Goal: Find specific page/section: Find specific page/section

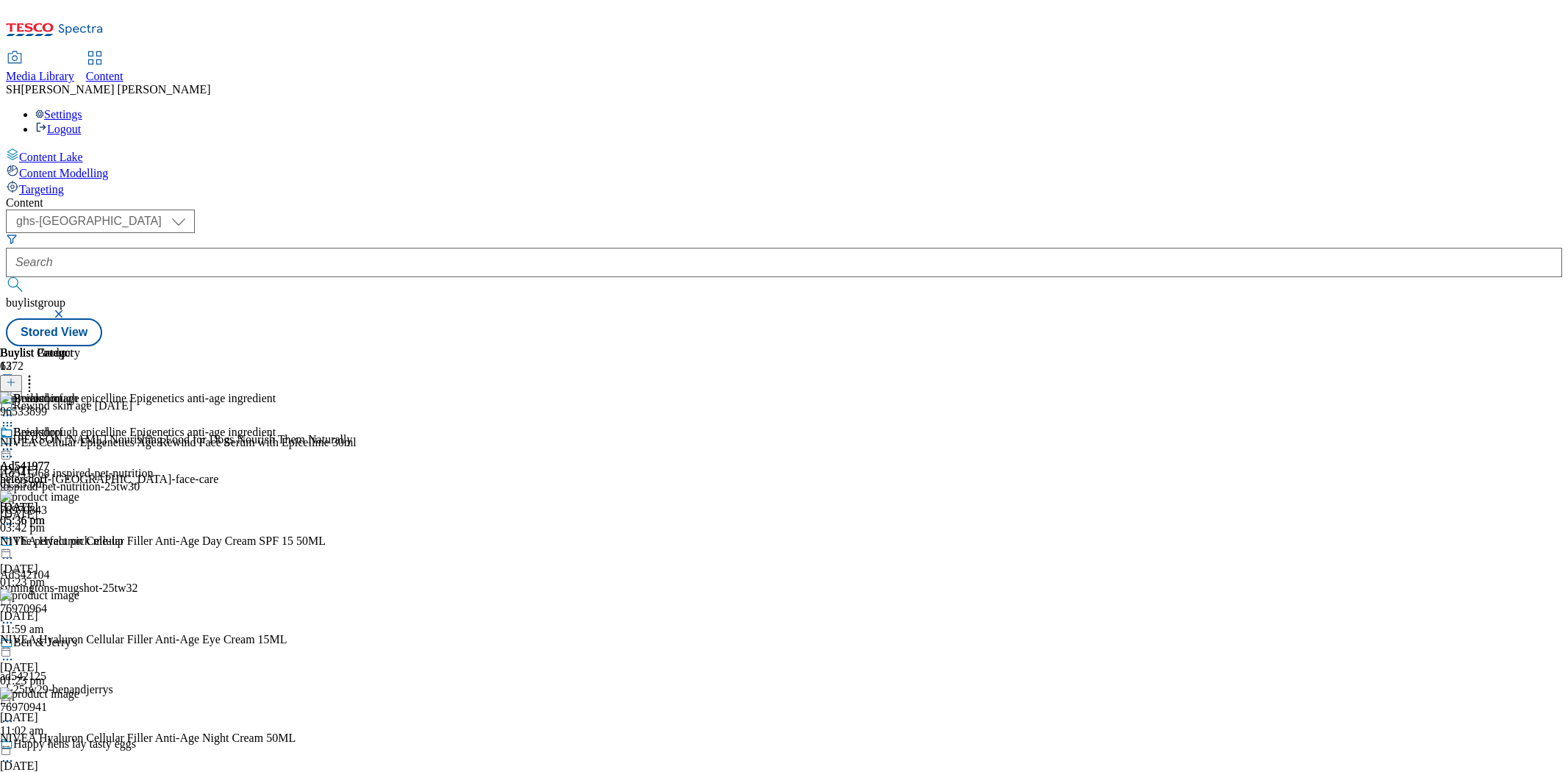
select select "ghs-[GEOGRAPHIC_DATA]"
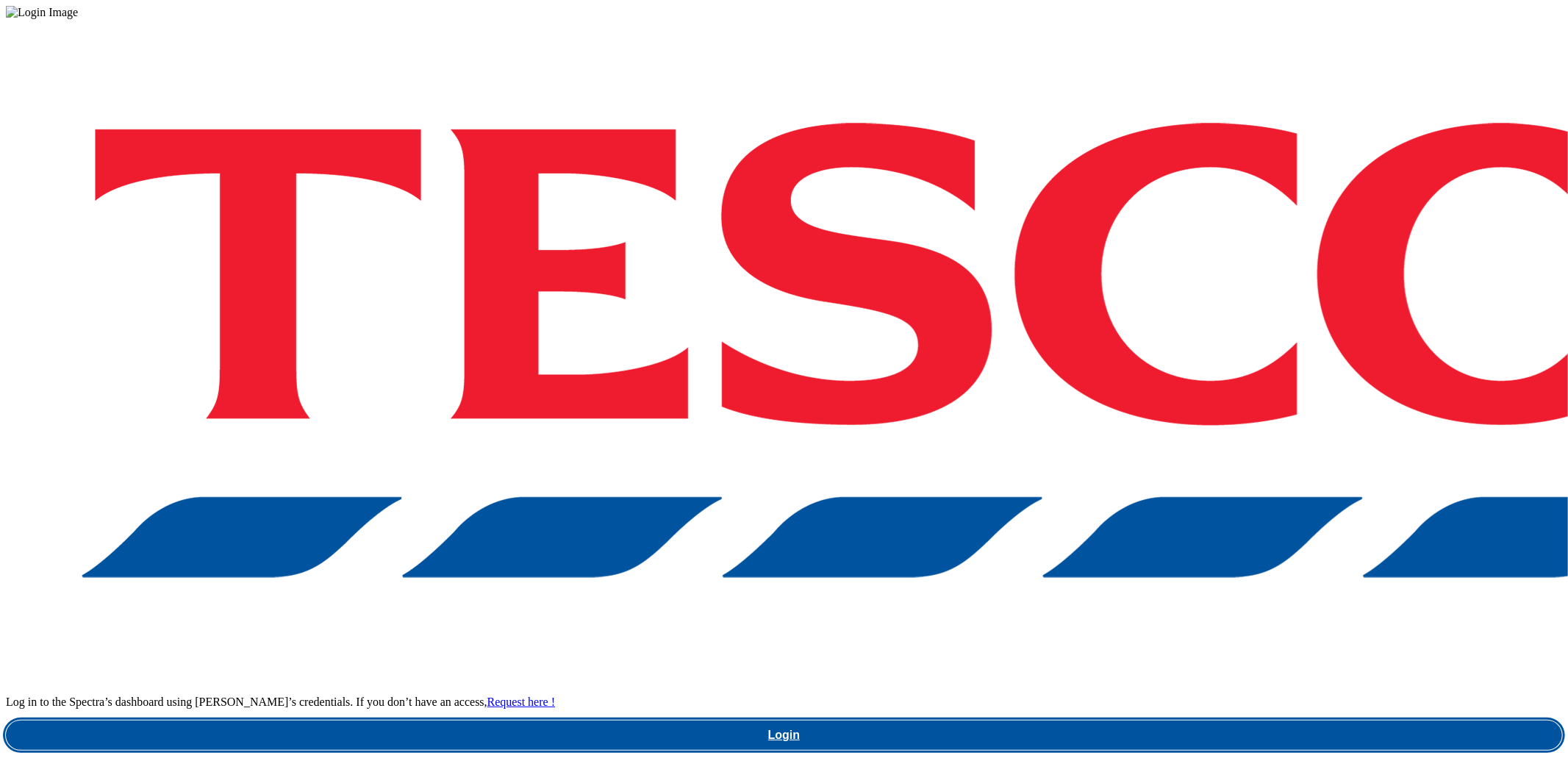
click at [1163, 721] on link "Login" at bounding box center [784, 735] width 1556 height 29
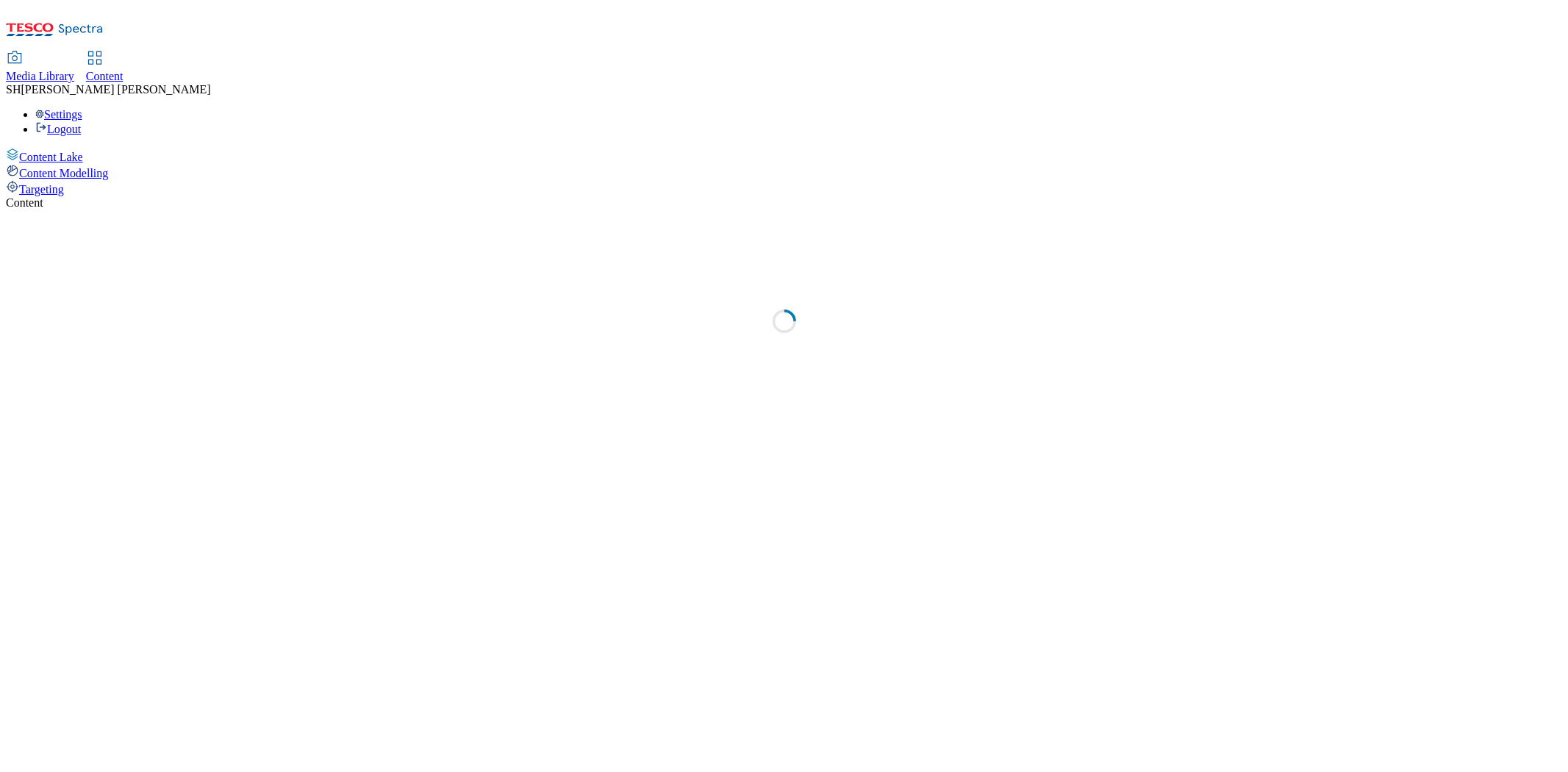
select select "ghs-[GEOGRAPHIC_DATA]"
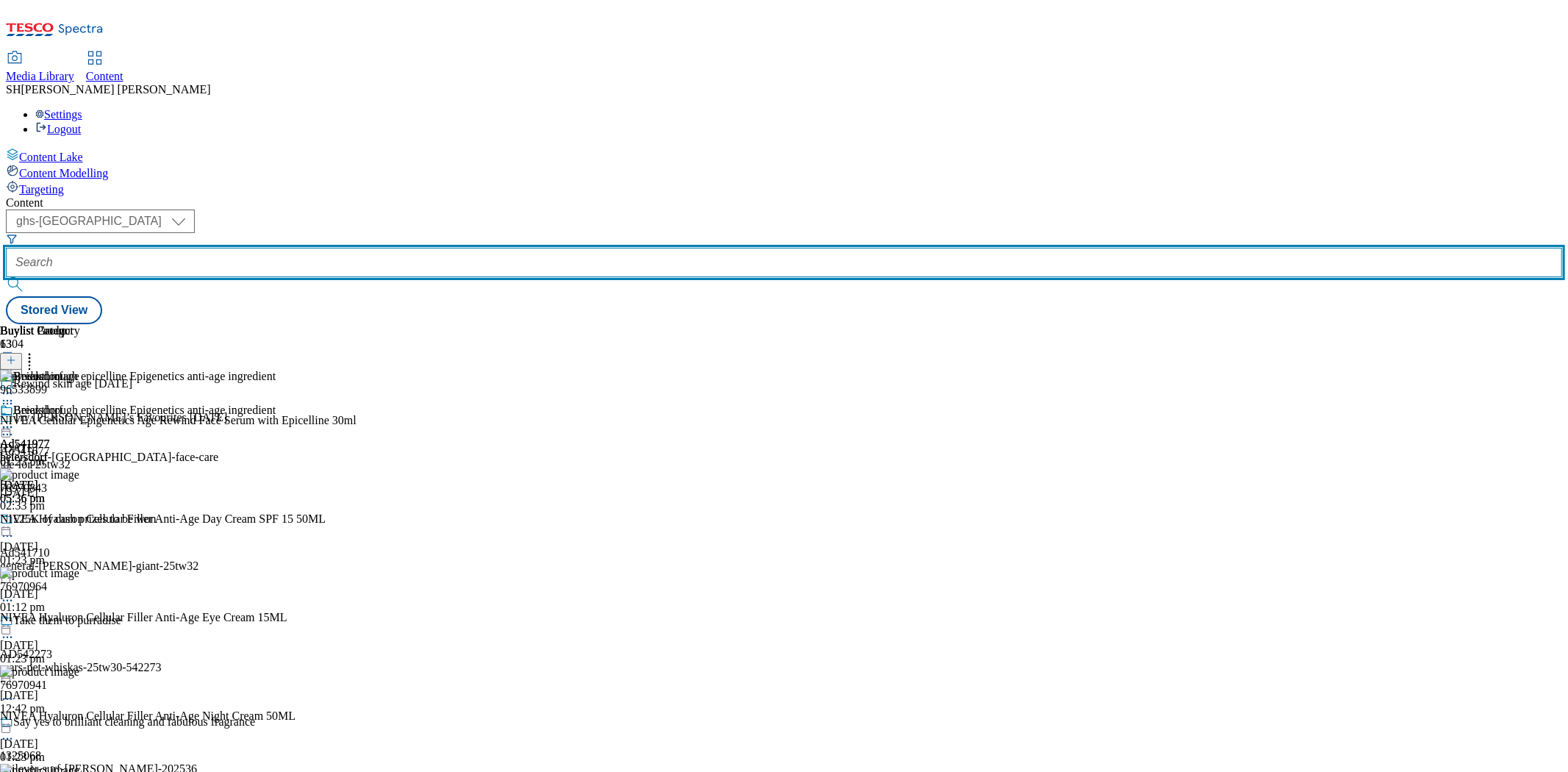
click at [332, 248] on input "text" at bounding box center [784, 262] width 1556 height 29
click at [336, 248] on input "text" at bounding box center [784, 262] width 1556 height 29
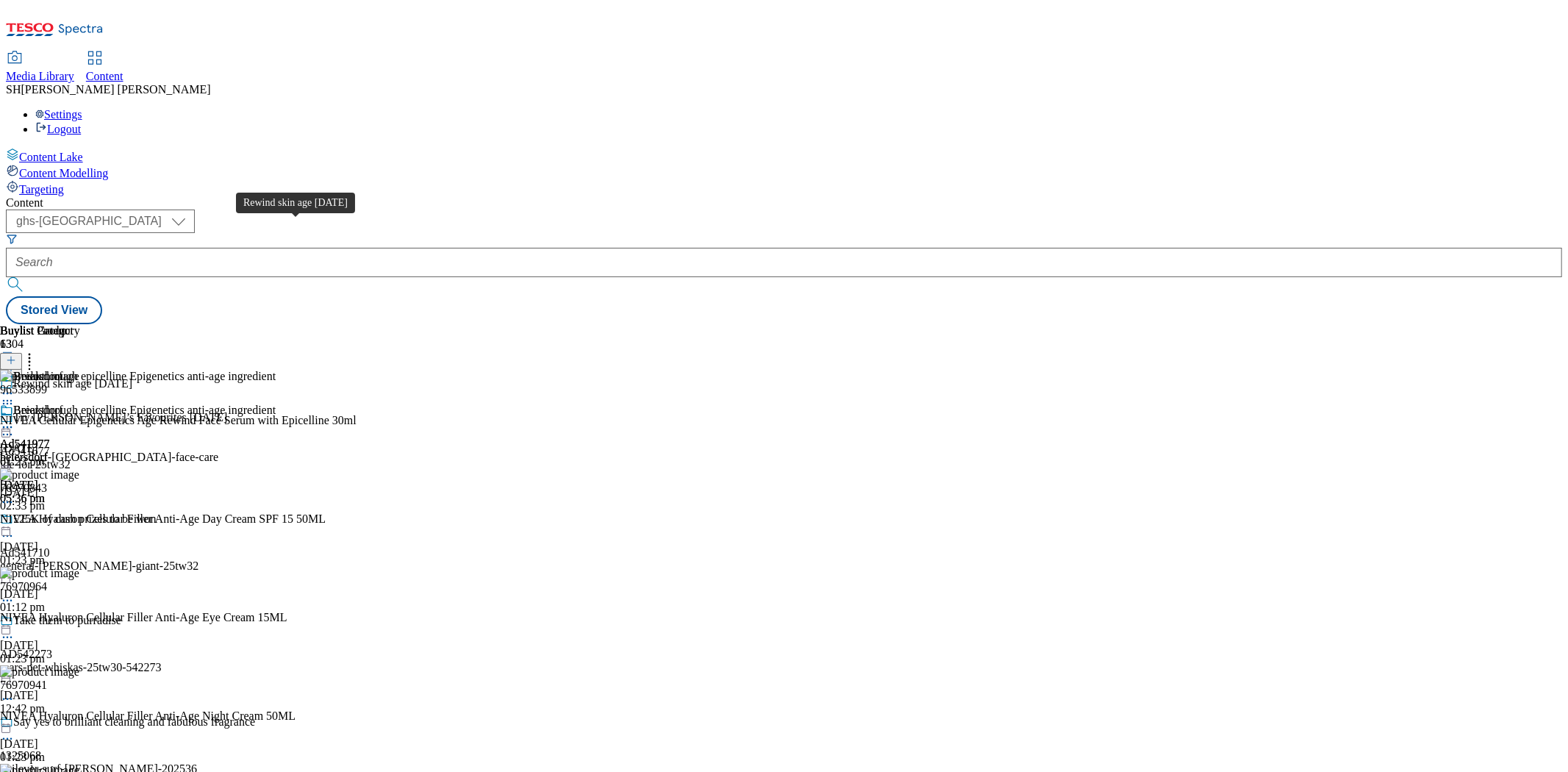
click at [133, 378] on span "Rewind skin age [DATE]" at bounding box center [73, 386] width 119 height 16
click at [133, 378] on div "Rewind skin age [DATE]" at bounding box center [73, 384] width 119 height 13
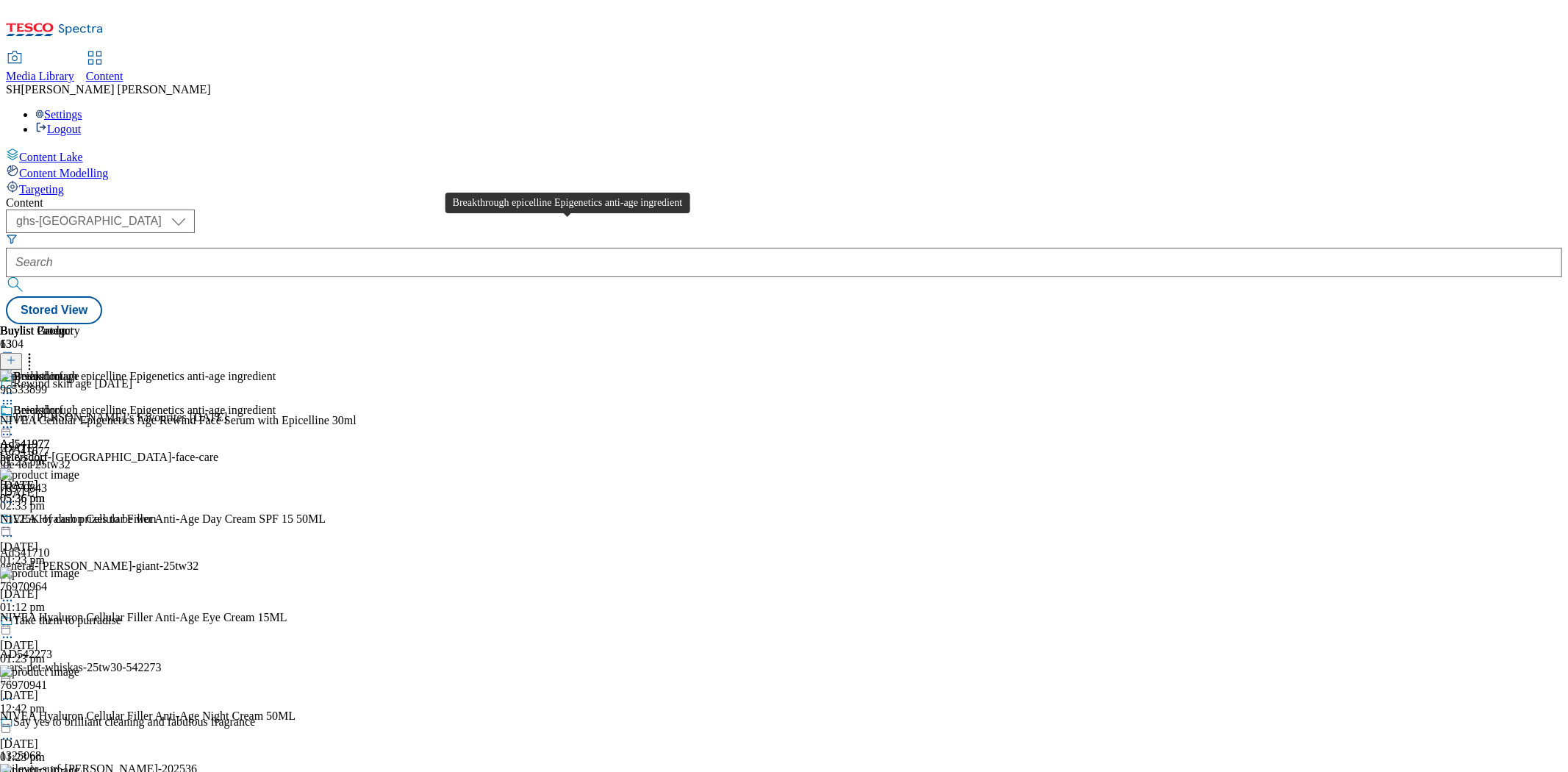
click at [276, 404] on div "Breakthrough epicelline Epigenetics anti-age ingredient" at bounding box center [144, 410] width 263 height 13
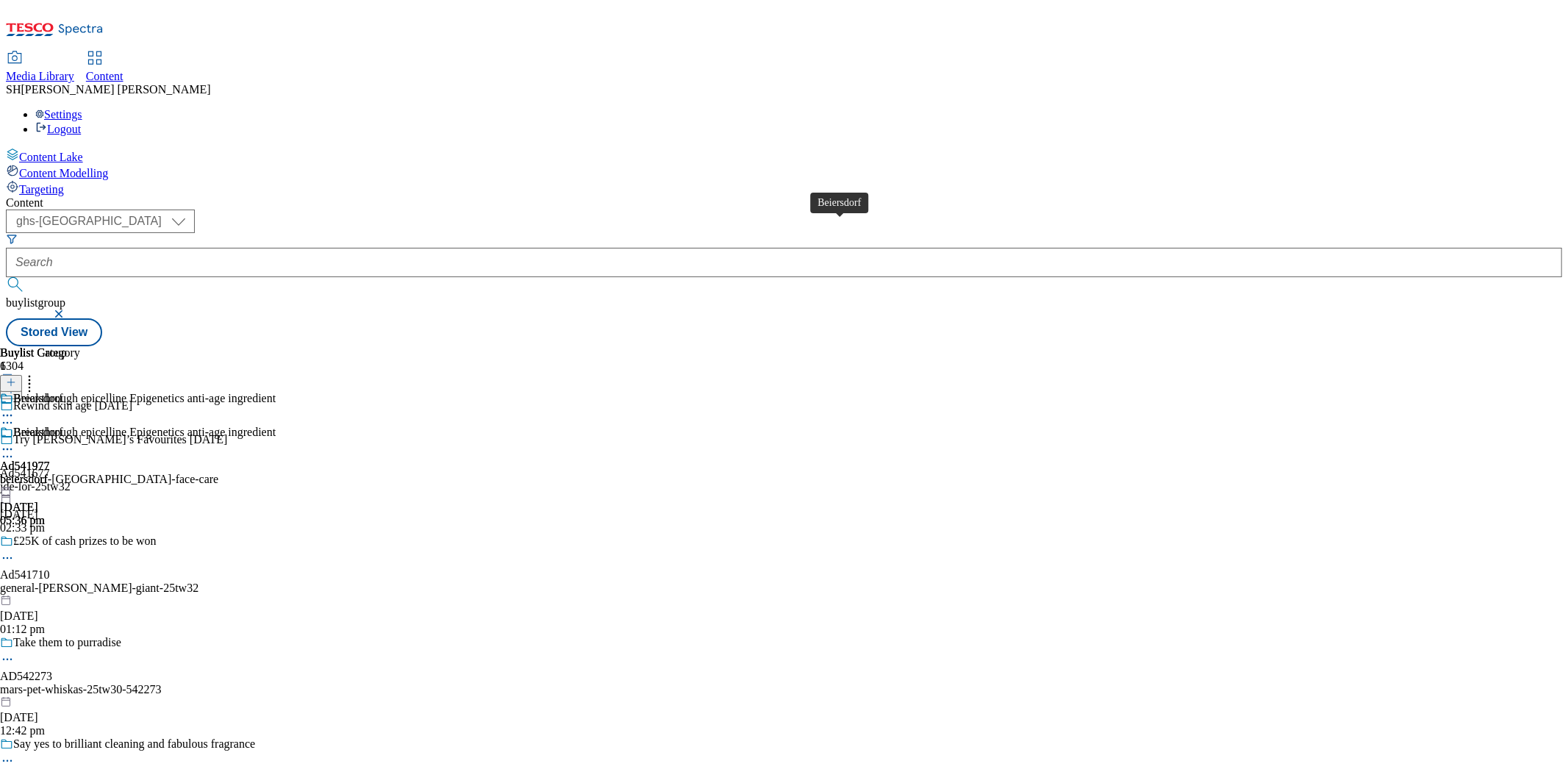
click at [63, 426] on div "Beiersdorf" at bounding box center [38, 432] width 50 height 13
click at [218, 473] on div "beiersdorf-nivea-face-care" at bounding box center [109, 479] width 218 height 13
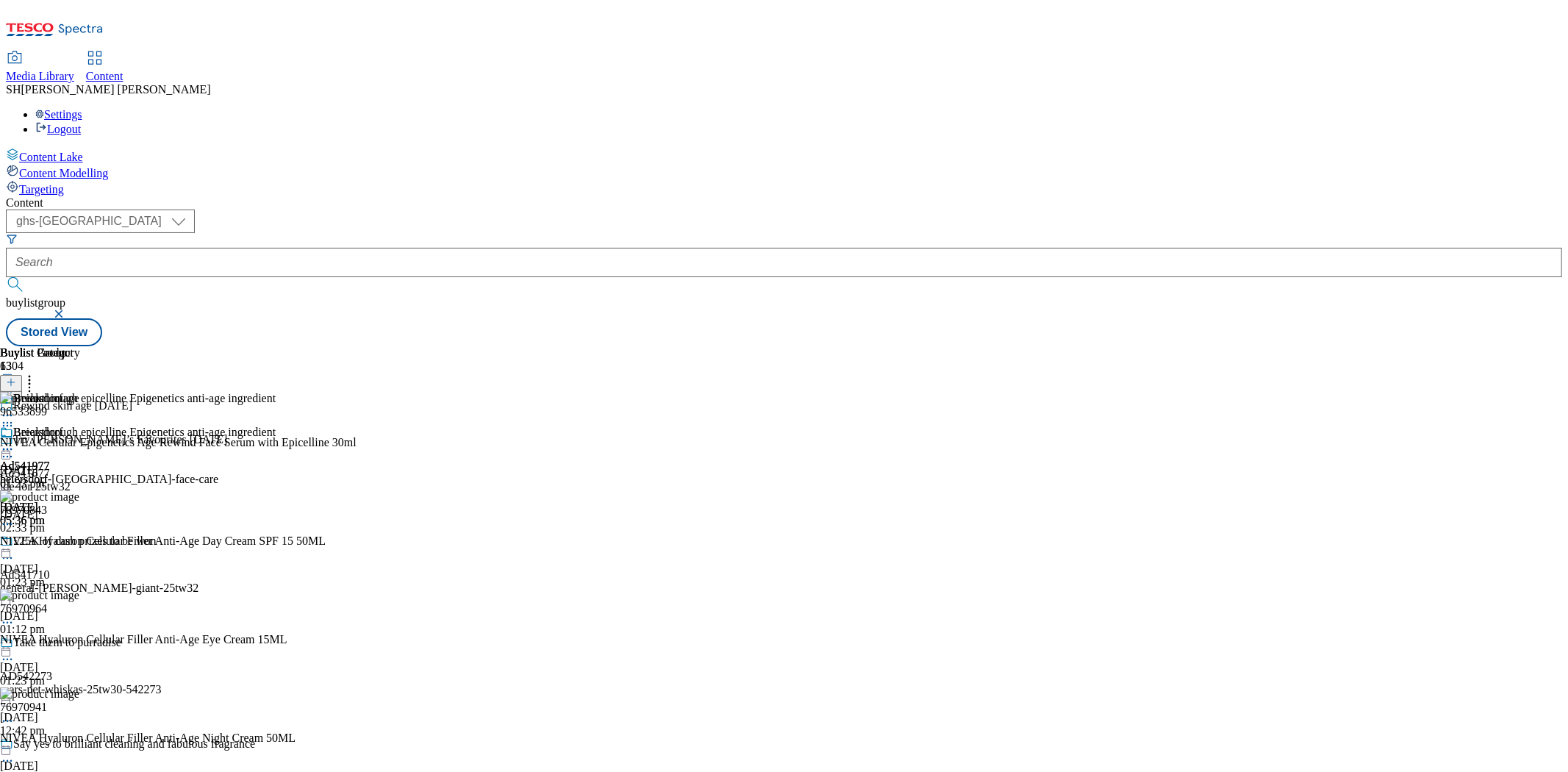
click at [366, 450] on div at bounding box center [182, 450] width 366 height 0
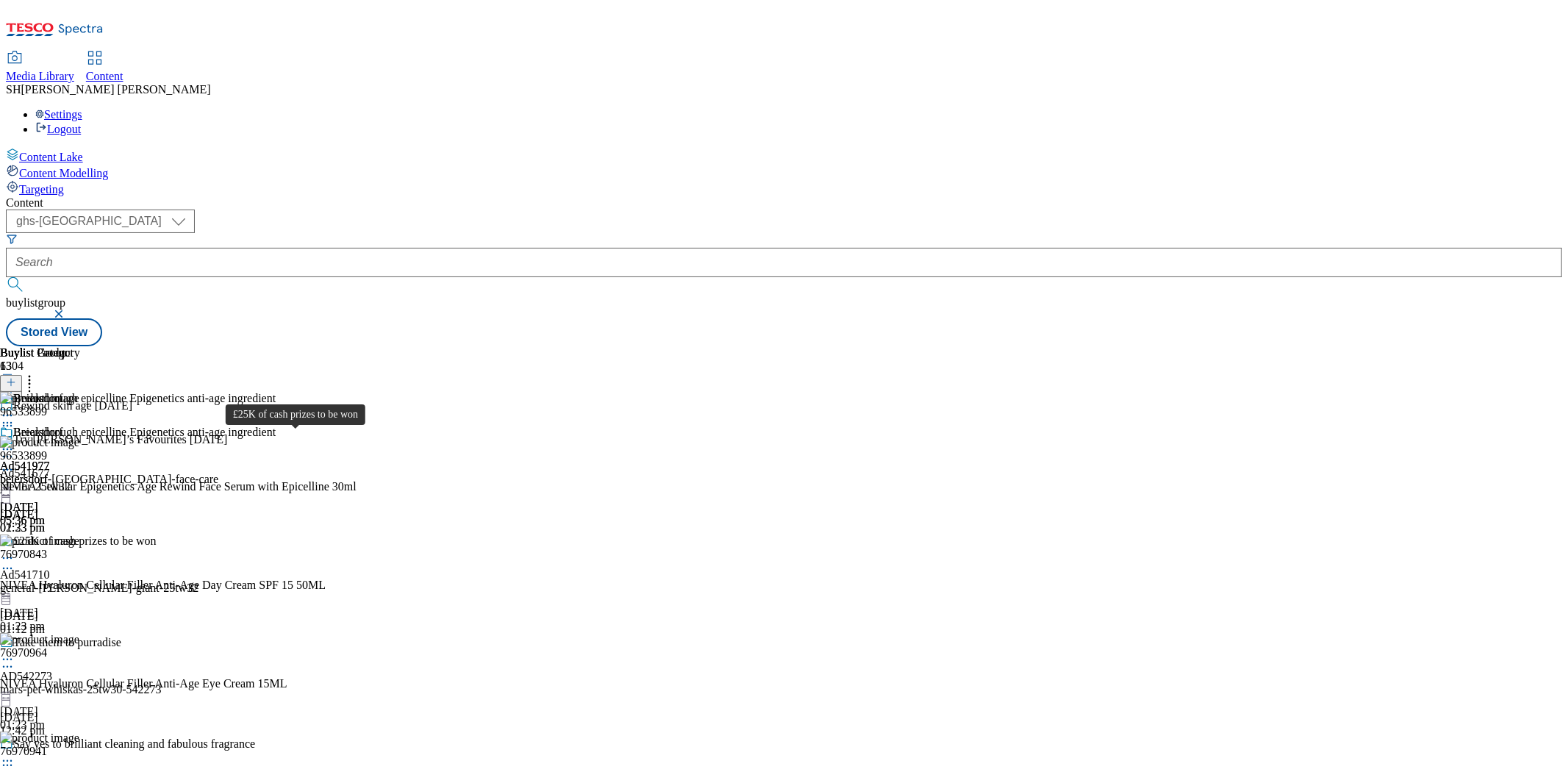
click at [157, 535] on div "£25K of cash prizes to be won" at bounding box center [85, 541] width 143 height 13
